Goal: Transaction & Acquisition: Subscribe to service/newsletter

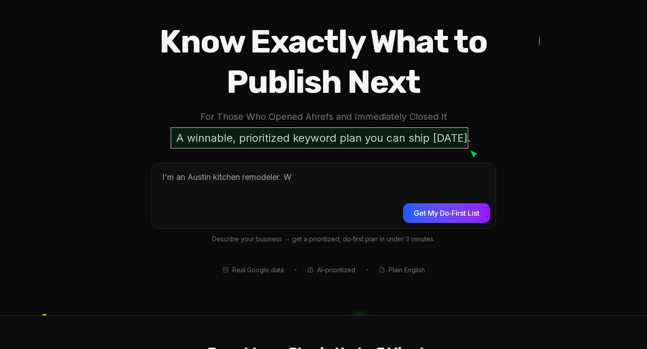
scroll to position [40, 0]
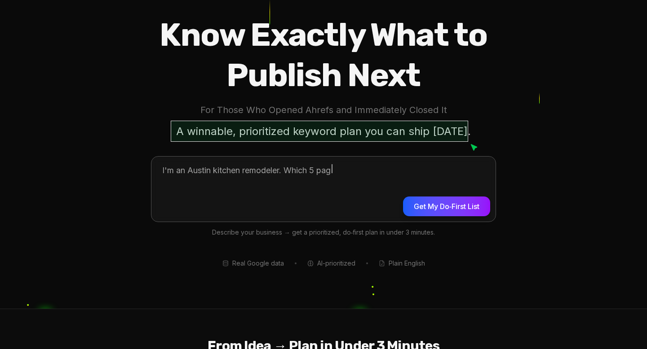
click at [252, 182] on textarea at bounding box center [323, 188] width 344 height 62
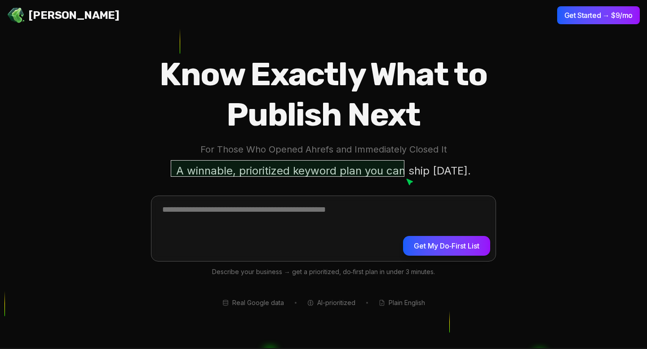
scroll to position [0, 0]
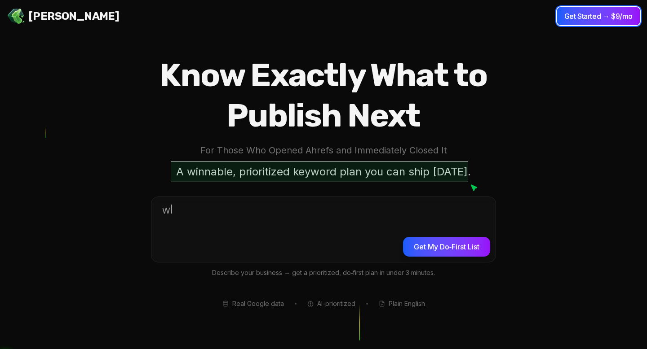
click at [592, 18] on button "Get Started → $9/mo" at bounding box center [598, 16] width 83 height 18
click at [588, 15] on button "Get Started → $9/mo" at bounding box center [598, 16] width 83 height 18
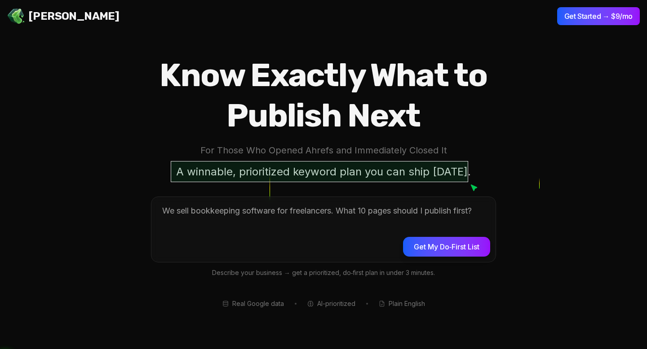
click at [525, 33] on section "Know Exactly What to Publish Next For Those Who Opened Ahrefs and Immediately C…" at bounding box center [323, 174] width 647 height 349
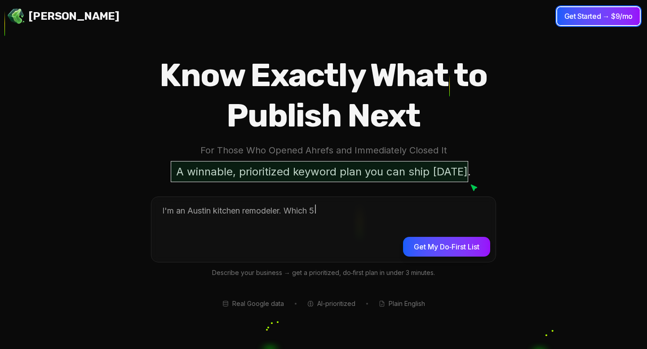
click at [563, 18] on button "Get Started → $9/mo" at bounding box center [598, 16] width 83 height 18
